Goal: Transaction & Acquisition: Purchase product/service

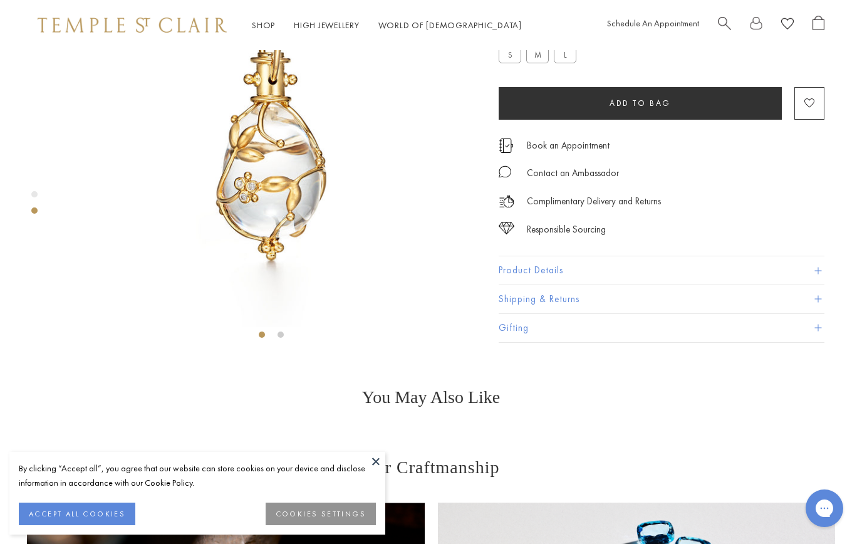
scroll to position [50, 0]
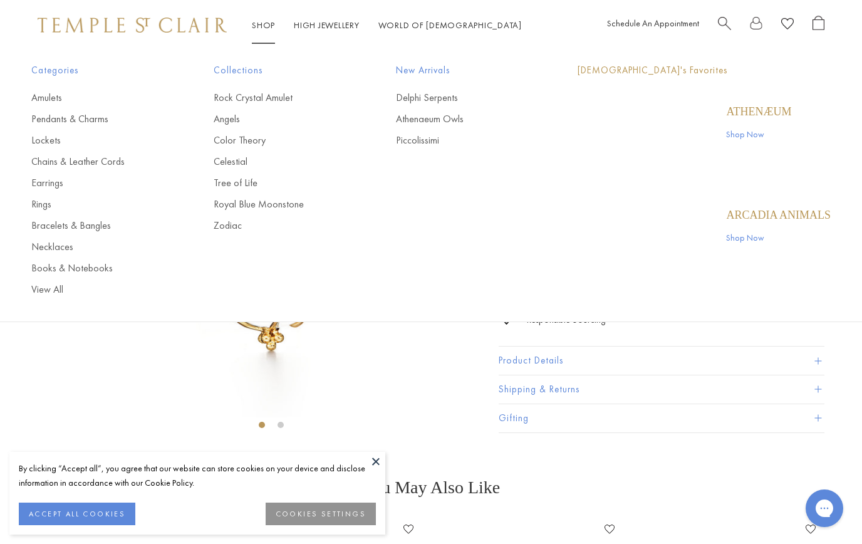
click at [264, 29] on link "Shop Shop" at bounding box center [263, 24] width 23 height 11
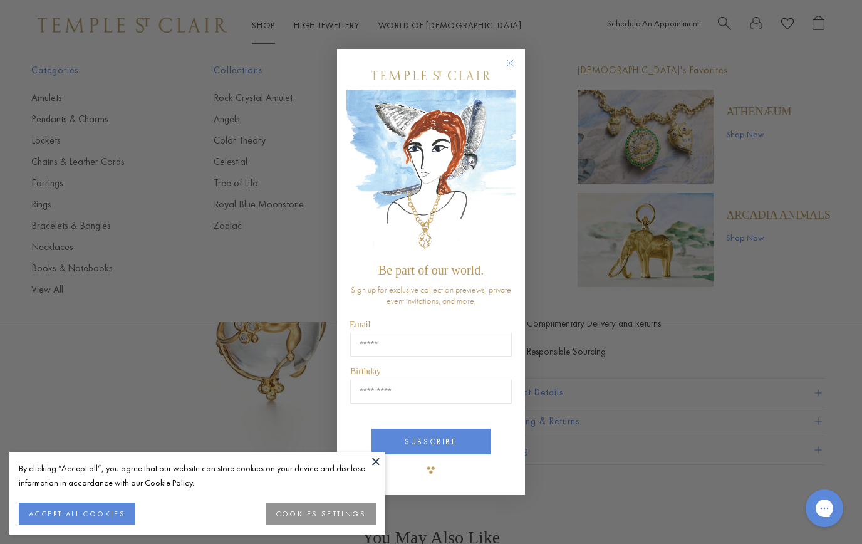
click at [505, 45] on div "Close dialog Be part of our world. Sign up for exclusive collection previews, p…" at bounding box center [431, 271] width 188 height 471
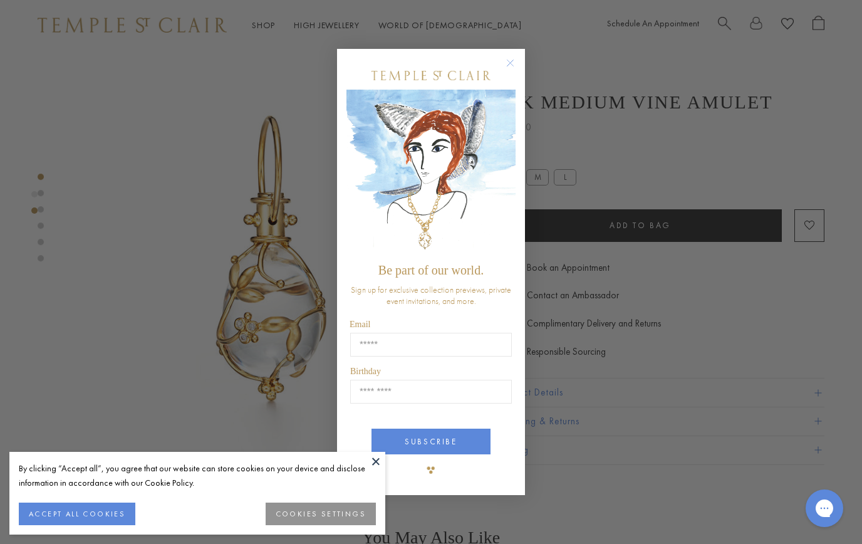
click at [514, 50] on form "Be part of our world. Sign up for exclusive collection previews, private event …" at bounding box center [431, 272] width 188 height 446
click at [523, 59] on form "Be part of our world. Sign up for exclusive collection previews, private event …" at bounding box center [431, 272] width 188 height 446
click at [514, 66] on circle "Close dialog" at bounding box center [510, 63] width 15 height 15
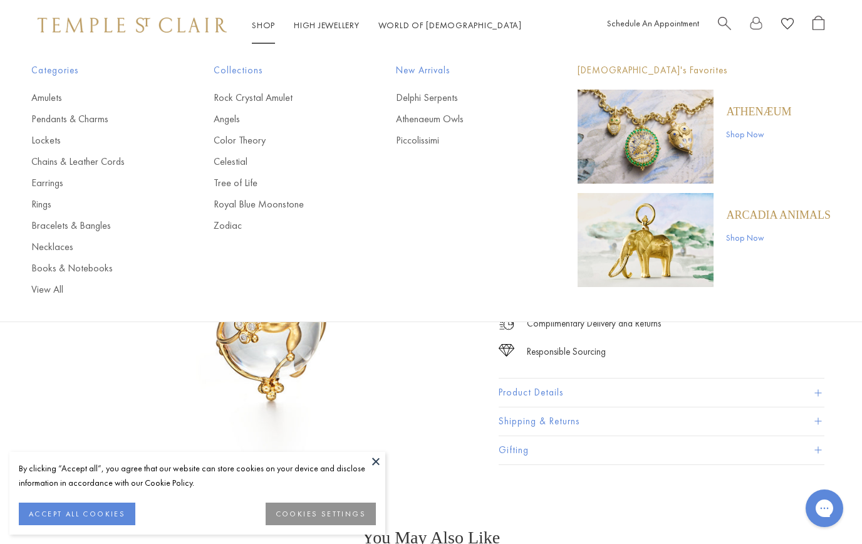
click at [266, 31] on link "Shop Shop" at bounding box center [263, 24] width 23 height 11
click at [89, 230] on link "Bracelets & Bangles" at bounding box center [97, 226] width 132 height 14
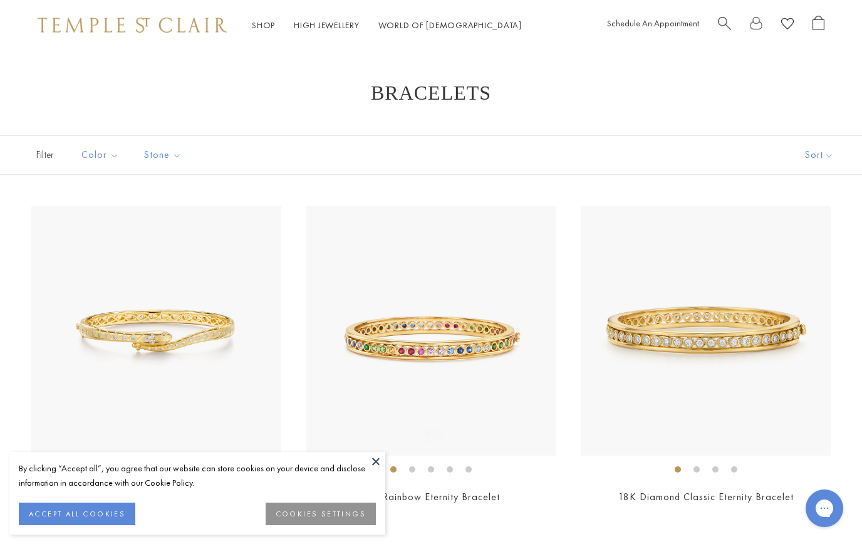
click at [73, 511] on button "ACCEPT ALL COOKIES" at bounding box center [77, 513] width 116 height 23
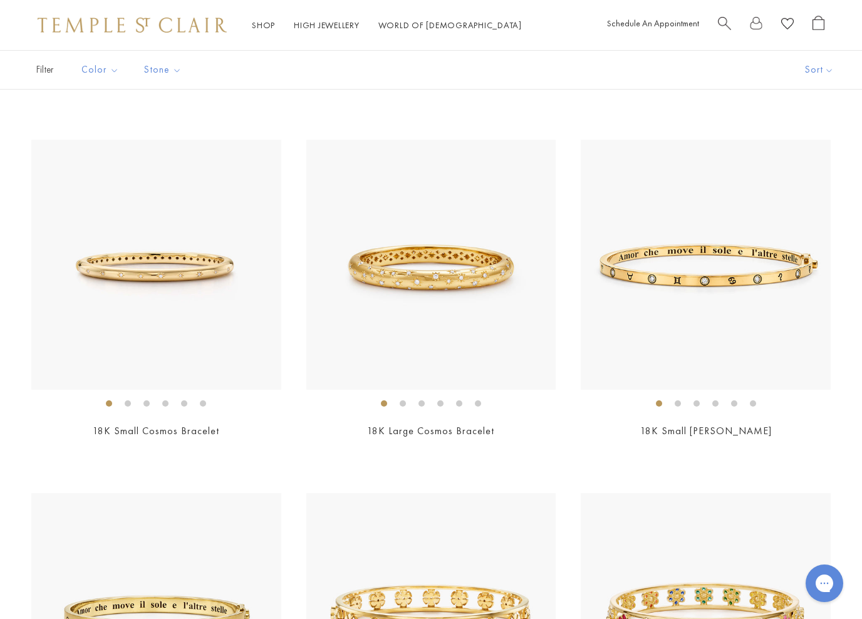
scroll to position [430, 0]
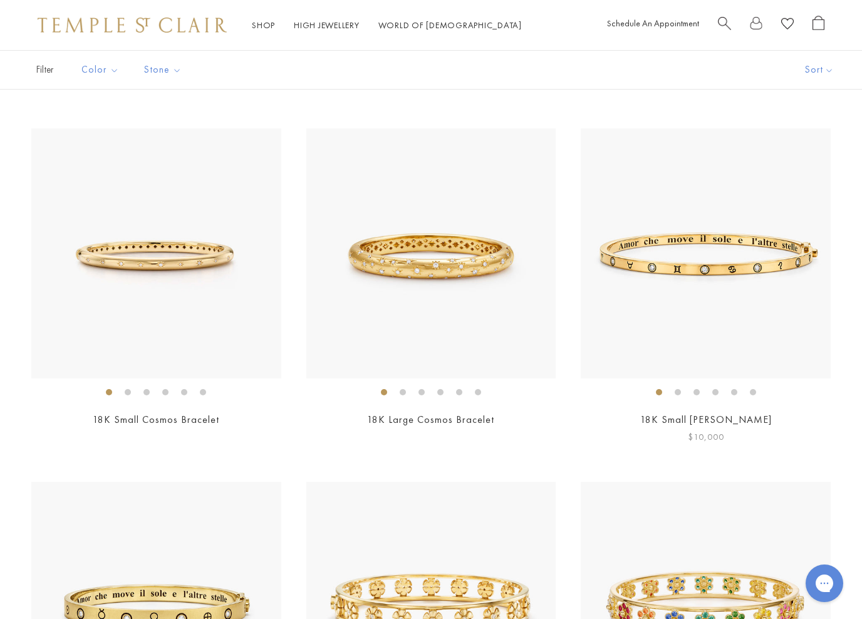
click at [728, 287] on img at bounding box center [706, 253] width 250 height 250
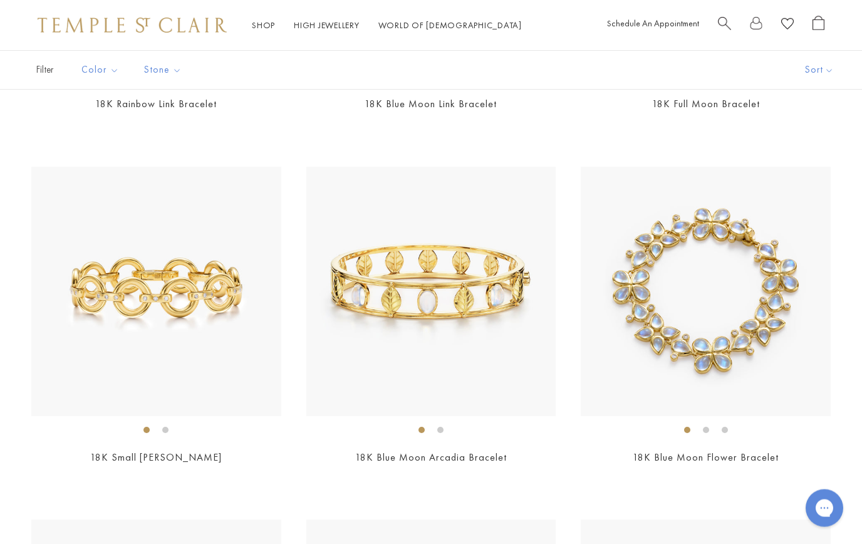
scroll to position [2857, 0]
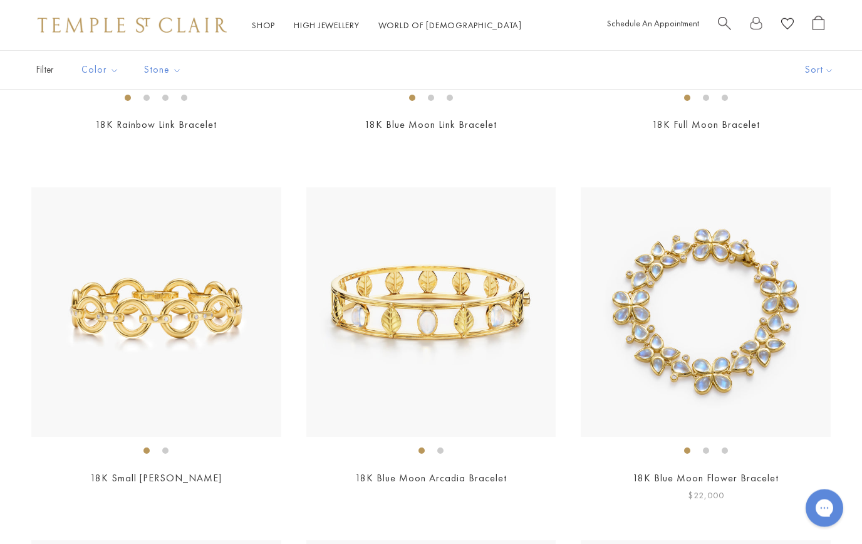
click at [703, 308] on img at bounding box center [706, 313] width 250 height 250
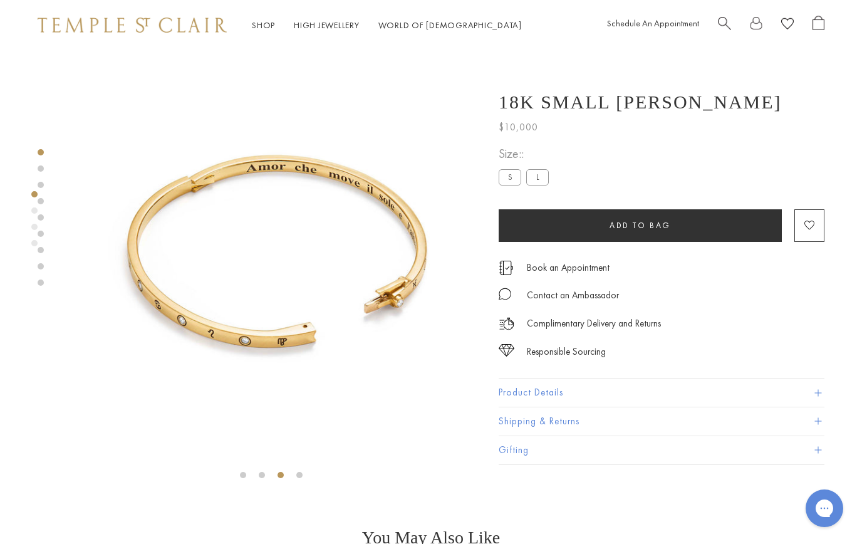
click at [547, 391] on button "Product Details" at bounding box center [662, 392] width 326 height 28
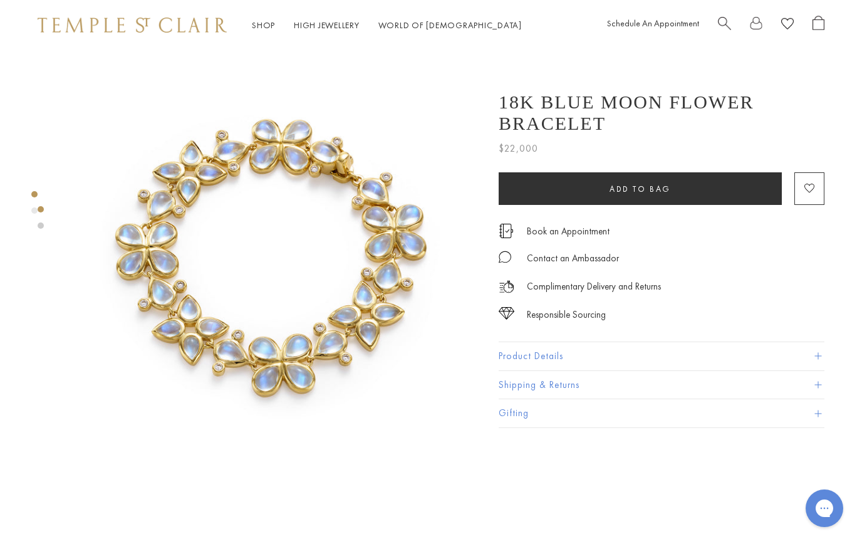
click at [42, 227] on link at bounding box center [41, 225] width 6 height 6
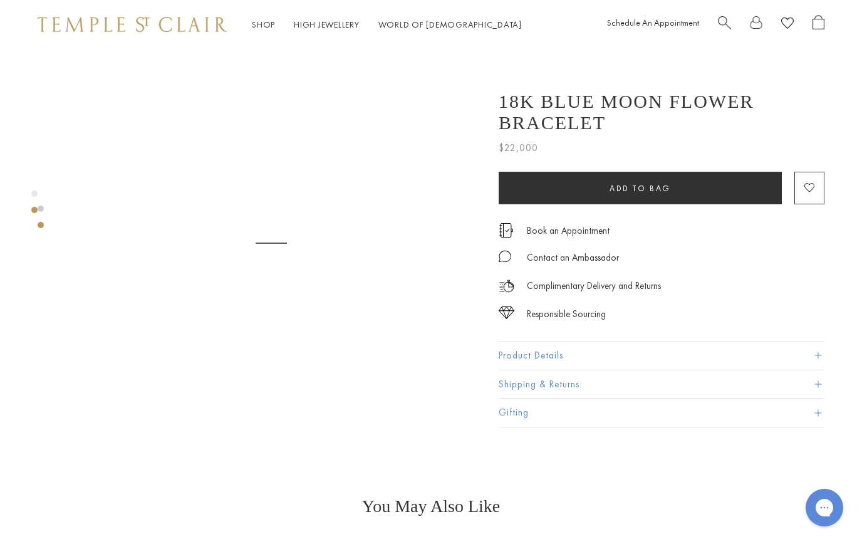
scroll to position [452, 0]
